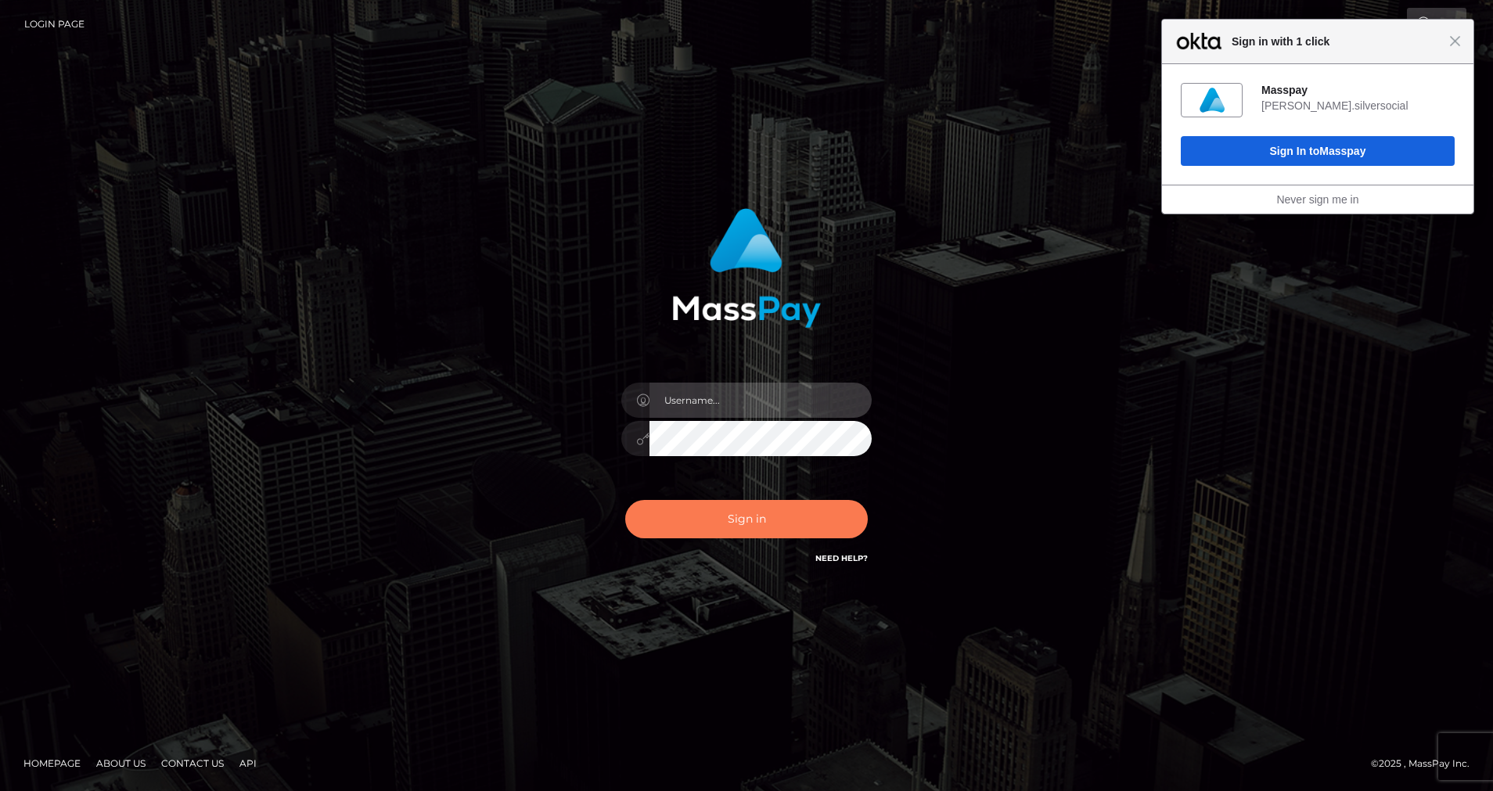
type input "cris.silversocial"
click at [684, 527] on button "Sign in" at bounding box center [746, 519] width 243 height 38
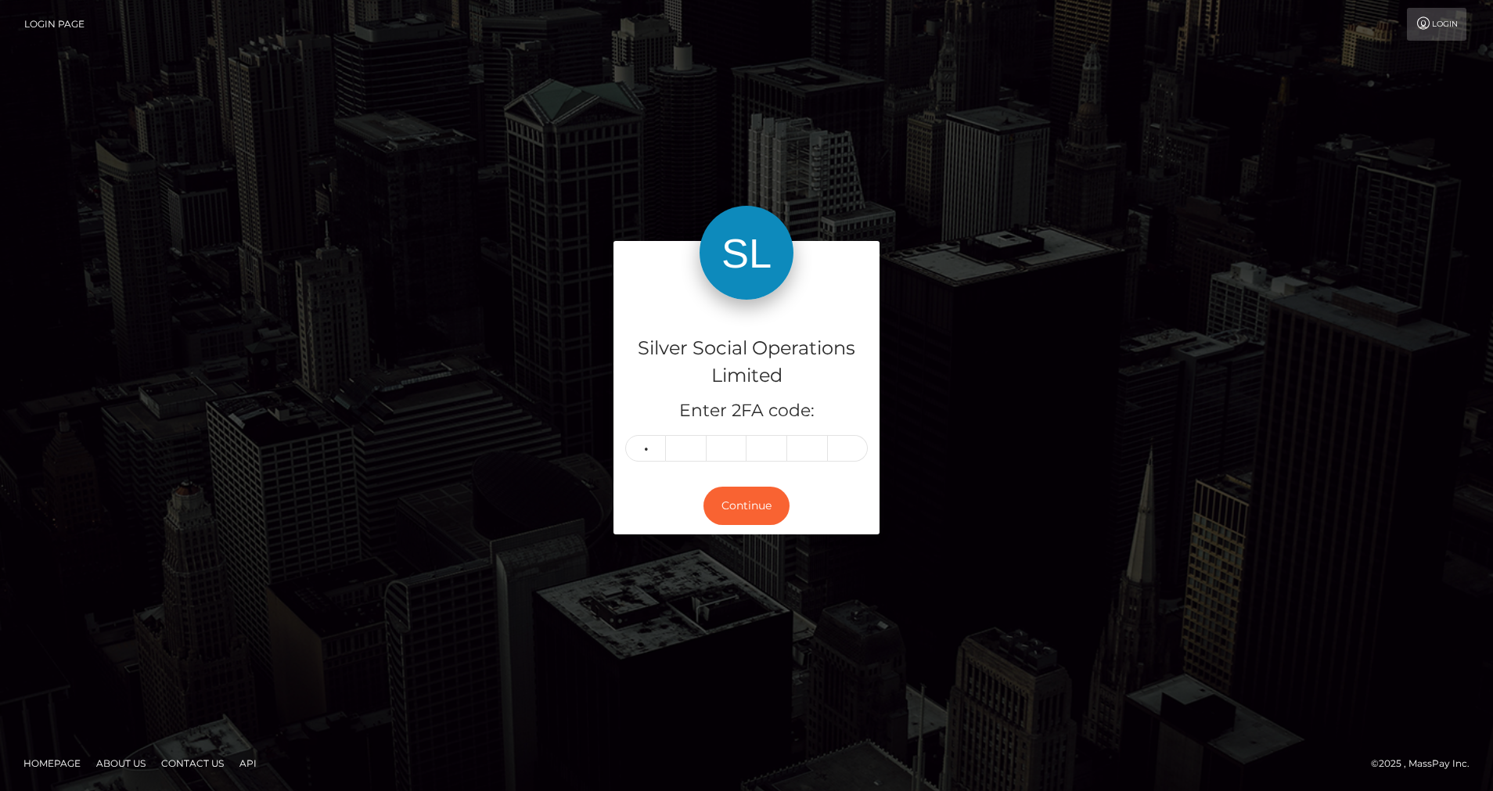
type input "7"
type input "4"
type input "3"
type input "8"
type input "2"
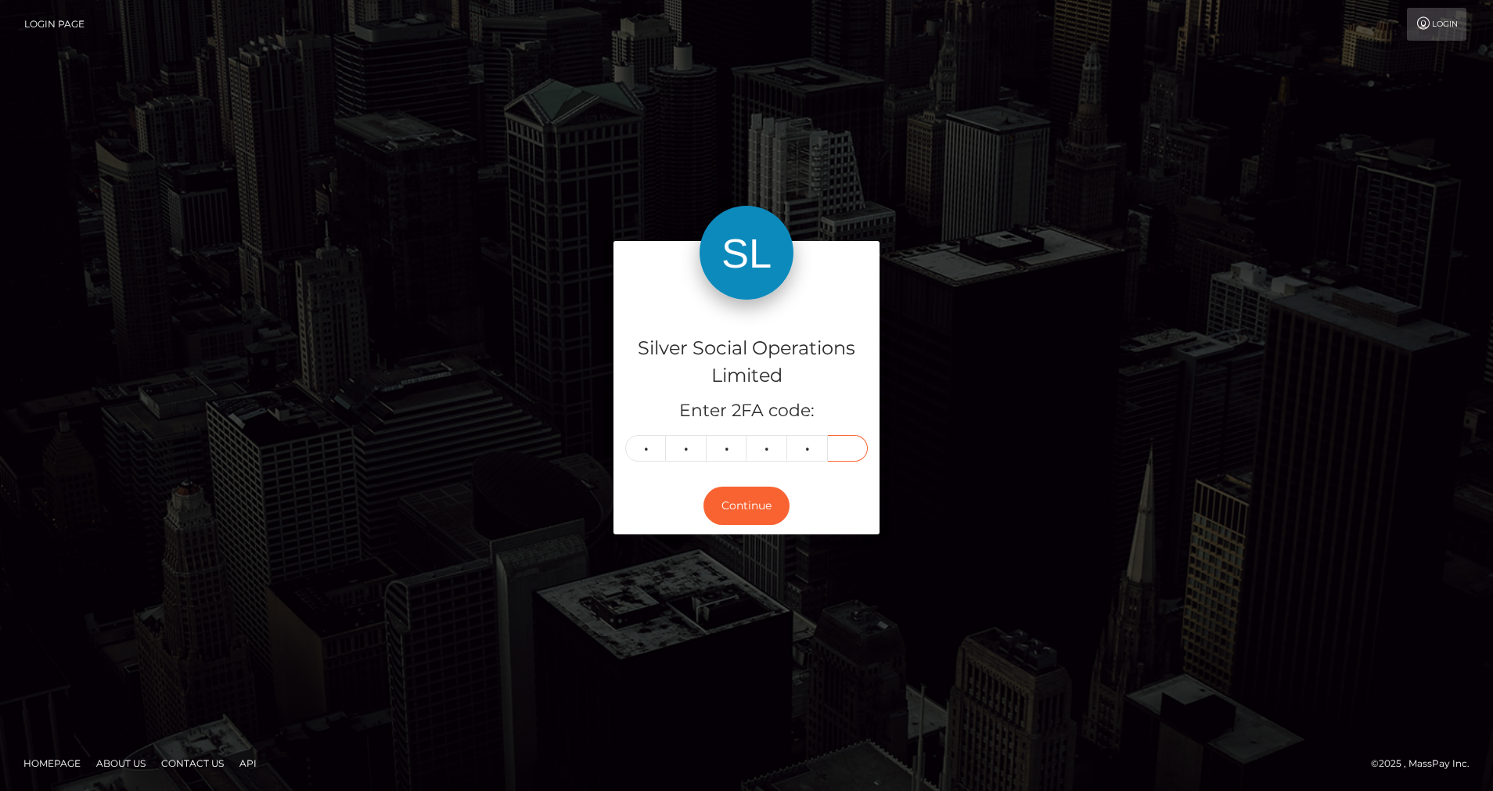
type input "7"
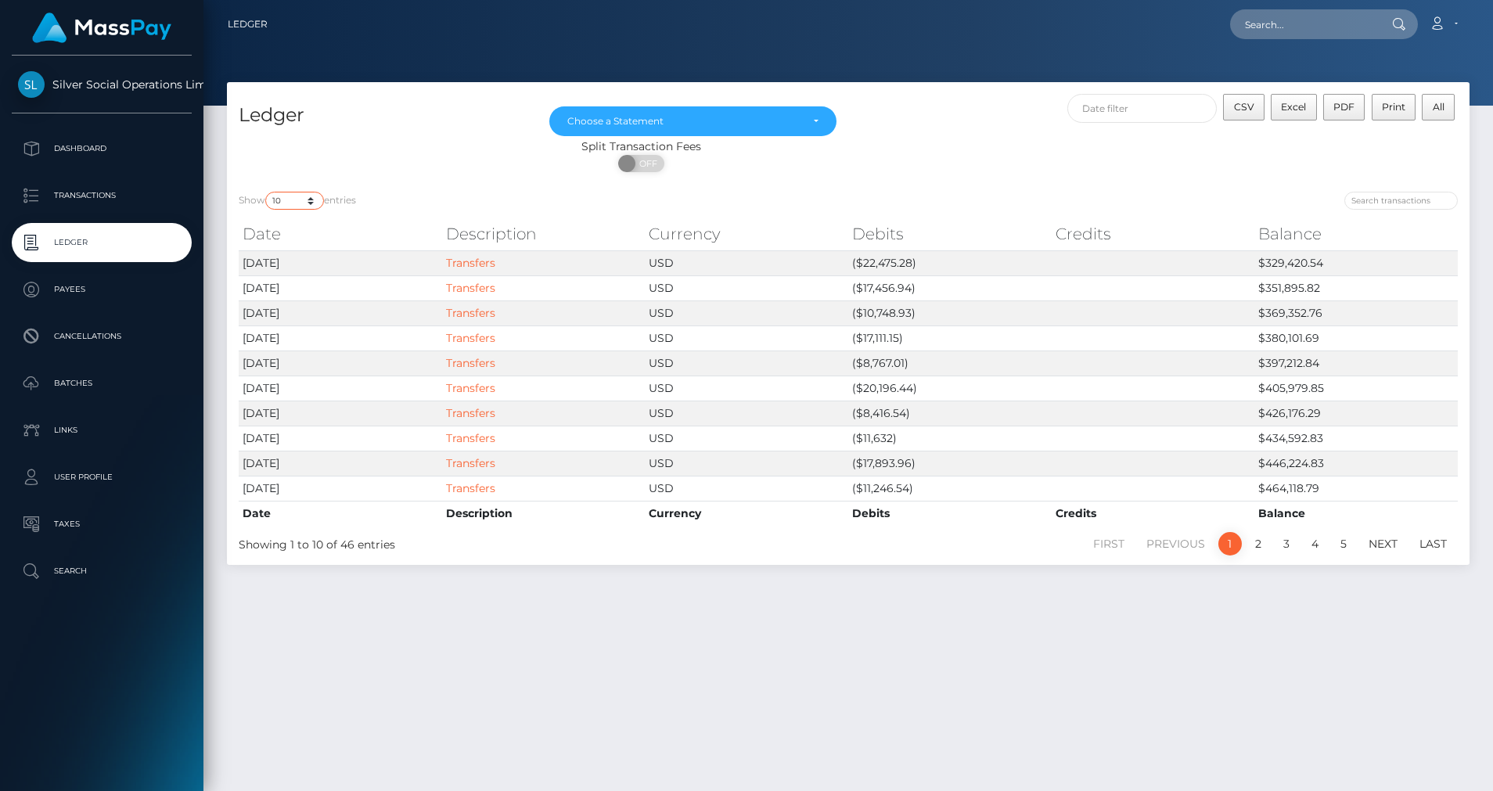
click at [317, 207] on select "10 25 50 100 250" at bounding box center [294, 201] width 59 height 18
select select "100"
click at [267, 192] on select "10 25 50 100 250" at bounding box center [294, 201] width 59 height 18
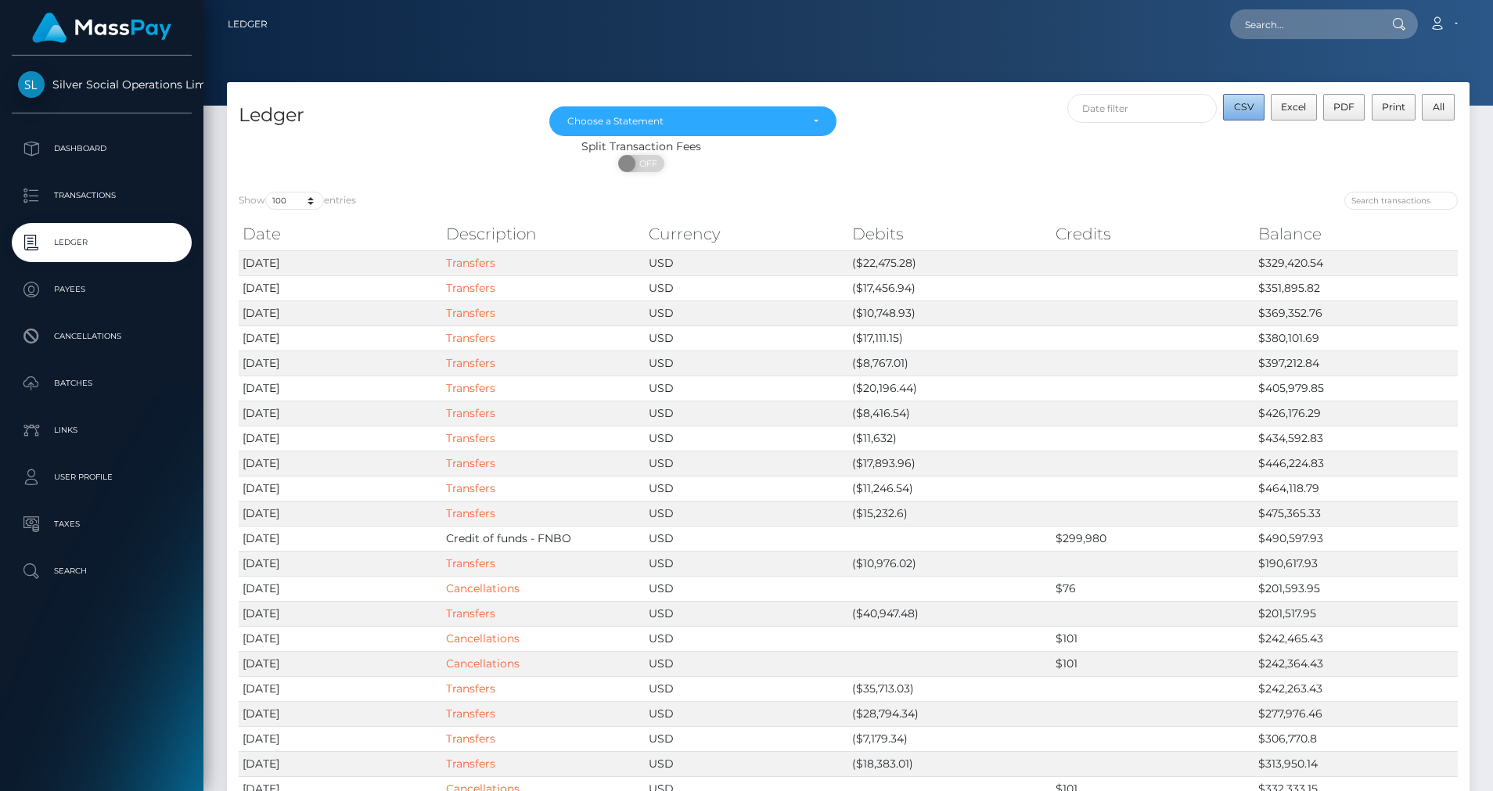
click at [1243, 106] on span "CSV" at bounding box center [1244, 107] width 20 height 12
click at [721, 128] on div "Choose a Statement" at bounding box center [683, 121] width 233 height 13
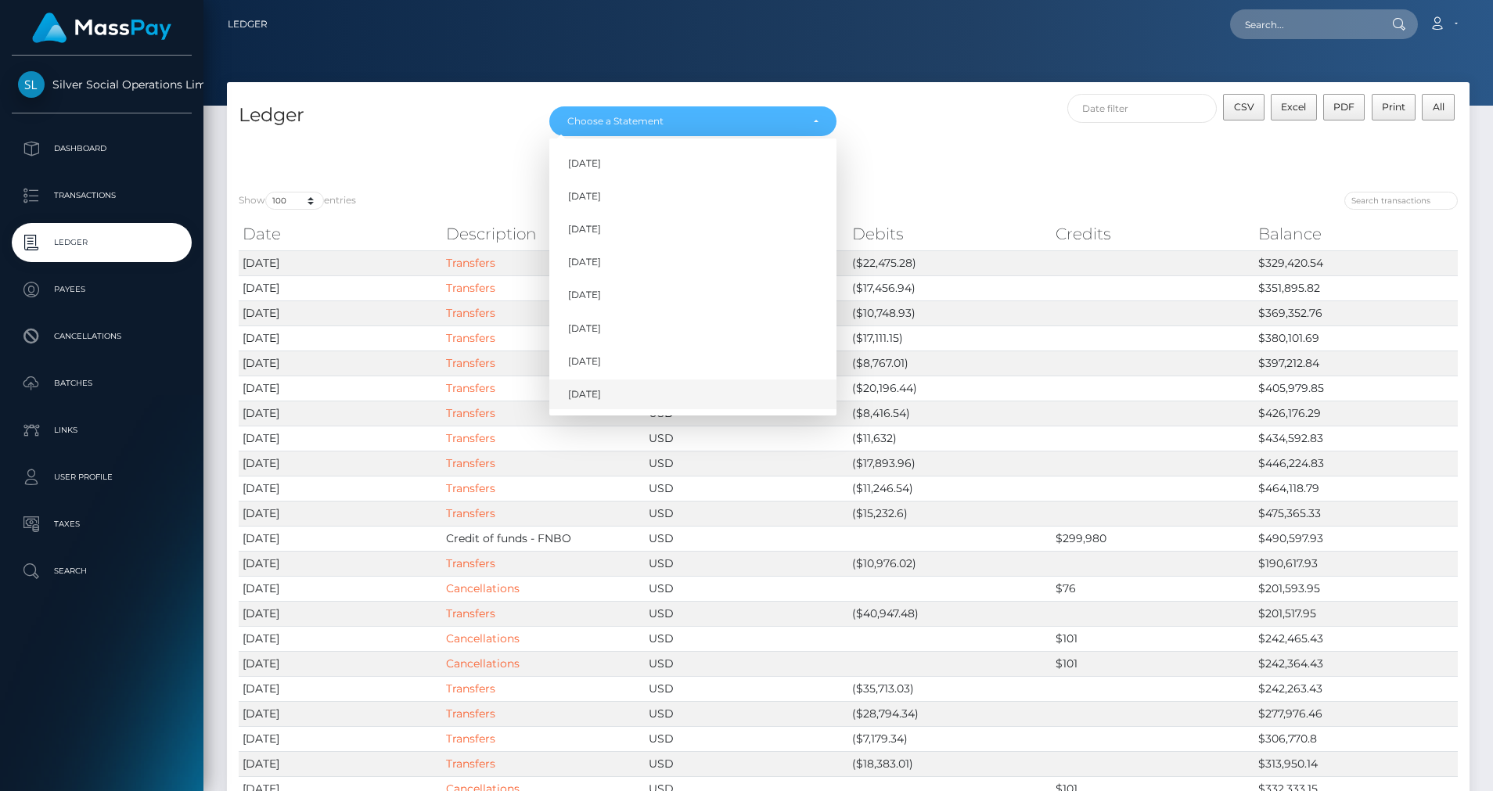
click at [580, 387] on span "Aug 2025" at bounding box center [584, 394] width 33 height 14
select select "Aug 2025"
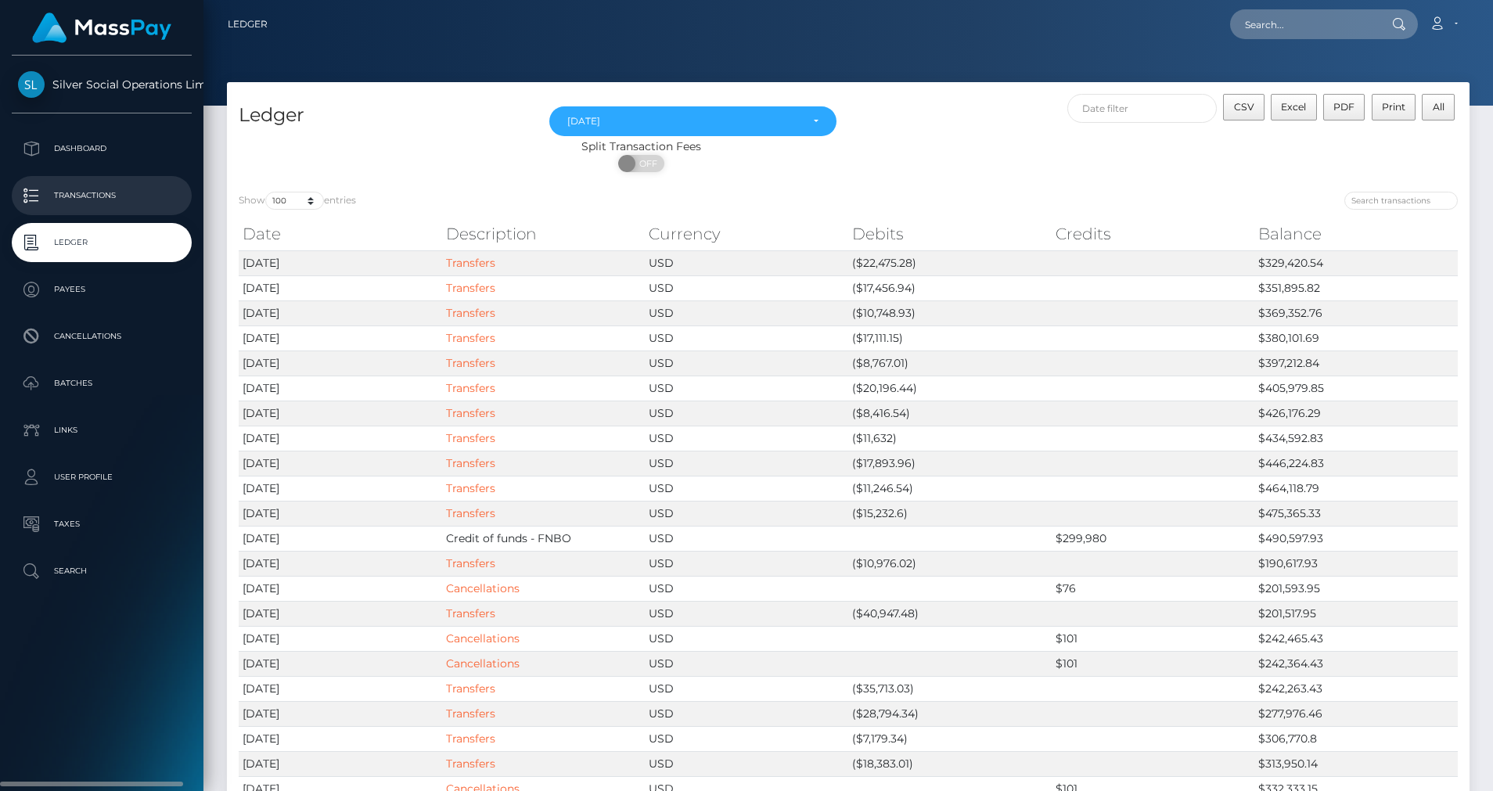
click at [81, 203] on p "Transactions" at bounding box center [101, 195] width 167 height 23
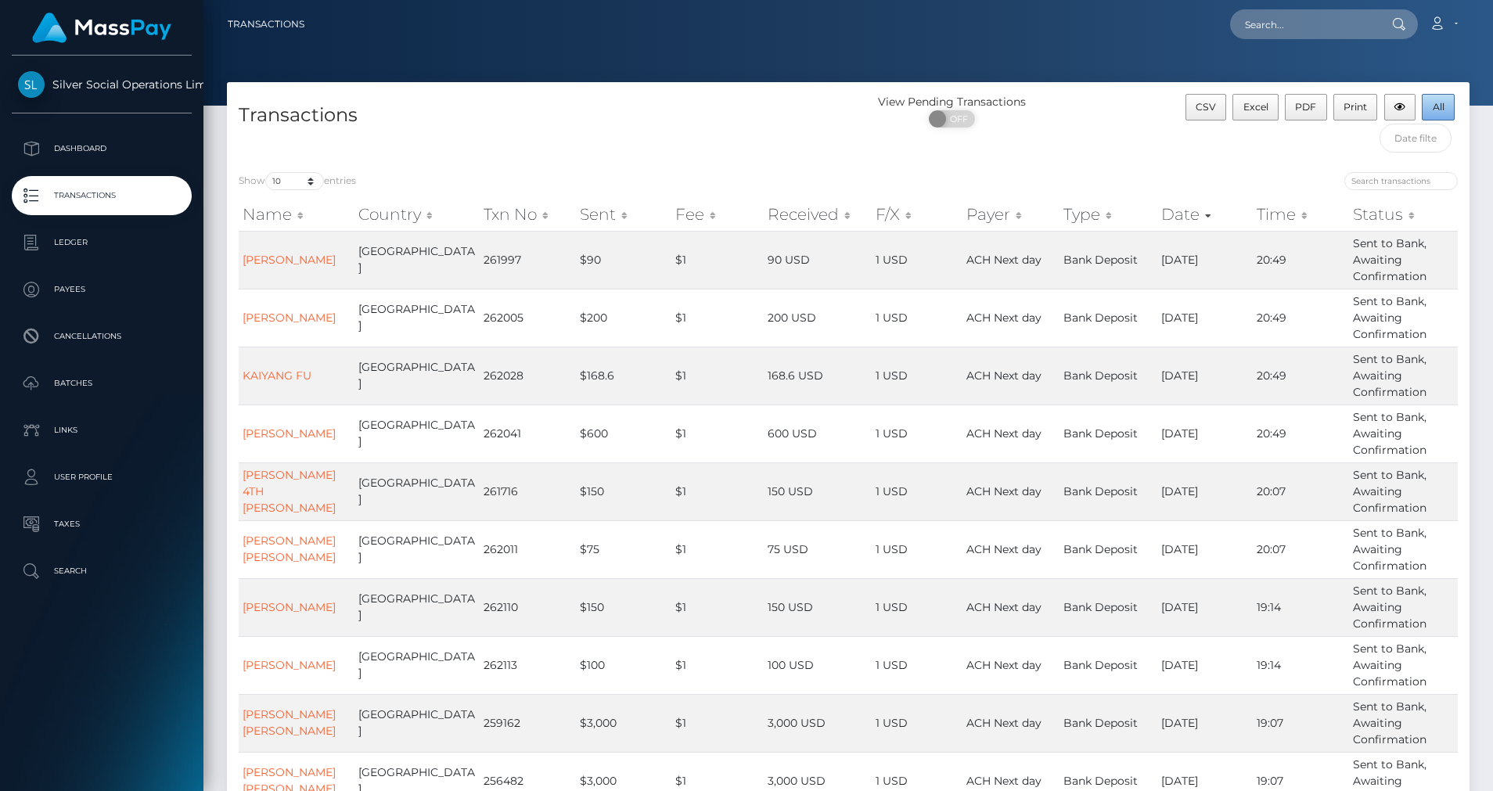
click at [1440, 112] on span "All" at bounding box center [1439, 107] width 12 height 12
